Goal: Information Seeking & Learning: Learn about a topic

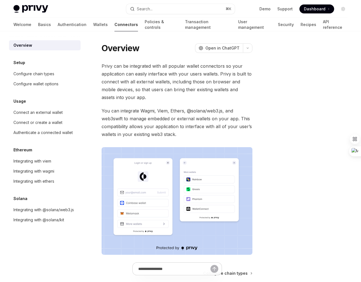
click at [182, 103] on div "Privy can be integrated with all popular wallet connectors so your application …" at bounding box center [177, 158] width 151 height 193
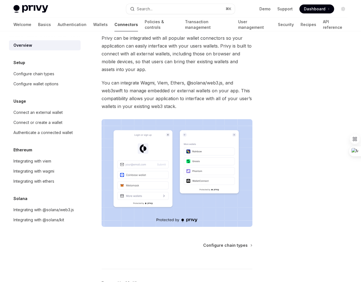
scroll to position [38, 0]
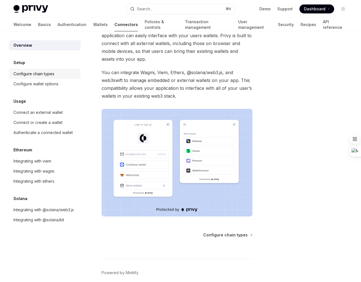
click at [52, 71] on div "Configure chain types" at bounding box center [33, 73] width 41 height 7
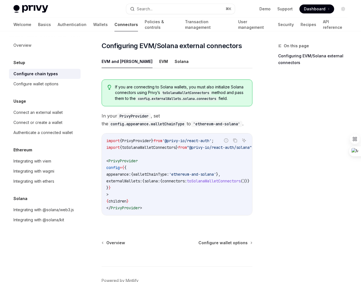
scroll to position [98, 0]
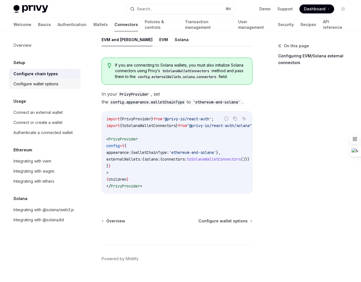
click at [46, 86] on div "Configure wallet options" at bounding box center [35, 84] width 45 height 7
type textarea "*"
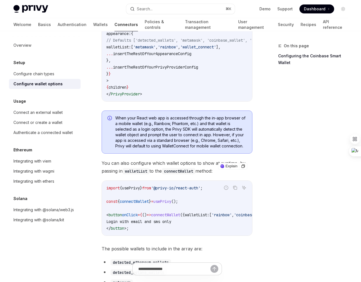
scroll to position [153, 0]
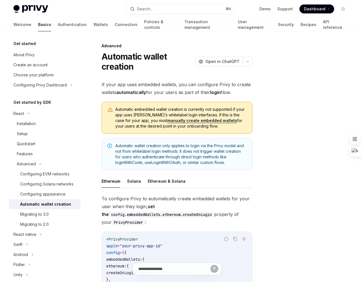
click at [168, 82] on span "If your app uses embedded wallets, you can configure Privy to create wallets au…" at bounding box center [177, 89] width 151 height 16
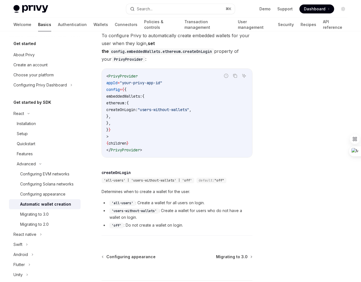
scroll to position [163, 0]
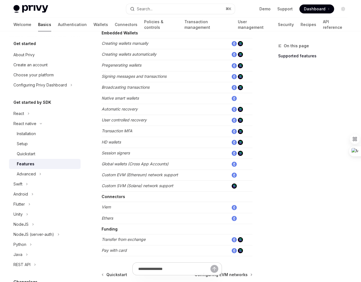
scroll to position [180, 0]
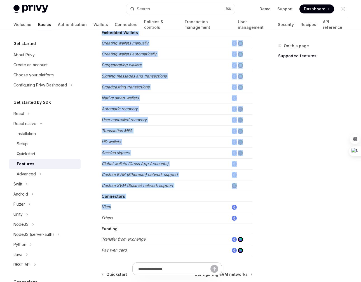
drag, startPoint x: 101, startPoint y: 208, endPoint x: 117, endPoint y: 206, distance: 16.3
click at [117, 206] on div "React native Features OpenAI Open in ChatGPT Learn about the features supported…" at bounding box center [125, 104] width 258 height 484
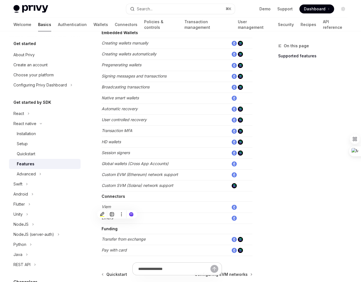
click at [161, 220] on td "Ethers" at bounding box center [165, 218] width 127 height 11
click at [234, 207] on img at bounding box center [234, 207] width 5 height 5
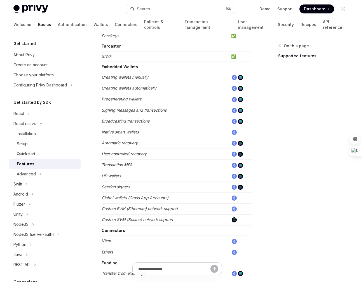
scroll to position [136, 0]
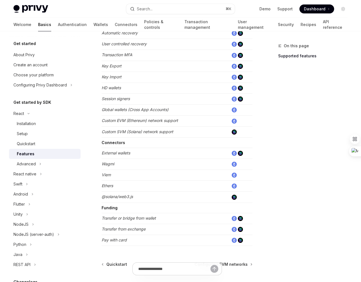
scroll to position [272, 0]
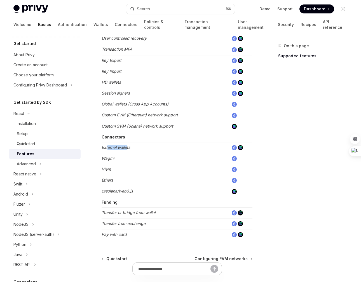
drag, startPoint x: 107, startPoint y: 147, endPoint x: 127, endPoint y: 149, distance: 19.7
click at [127, 149] on em "External wallets" at bounding box center [116, 147] width 29 height 5
click at [191, 149] on td "External wallets" at bounding box center [165, 147] width 127 height 11
click at [233, 148] on img at bounding box center [234, 147] width 5 height 5
click at [241, 148] on img at bounding box center [240, 147] width 5 height 5
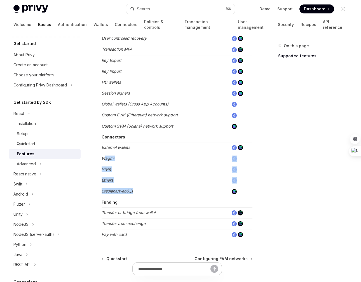
drag, startPoint x: 145, startPoint y: 192, endPoint x: 106, endPoint y: 159, distance: 50.8
click at [106, 159] on tbody "Authentication Email ✅ SMS ✅ OAuth ✅ SIWE (Sign In with Ethereum) ✅ SIWS (Sign …" at bounding box center [177, 31] width 151 height 418
click at [140, 190] on td "@solana/web3.js" at bounding box center [165, 191] width 127 height 11
click at [147, 194] on td "@solana/web3.js" at bounding box center [165, 191] width 127 height 11
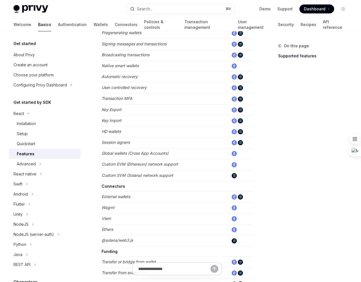
scroll to position [214, 0]
